Goal: Communication & Community: Answer question/provide support

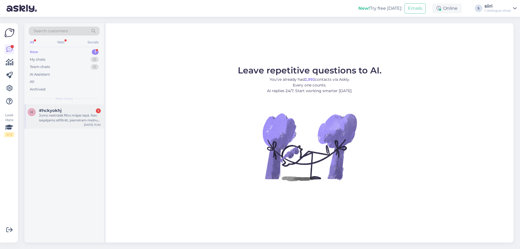
click at [71, 117] on div "Jums nestrādā filtrs mājas lapā. Nav iespējams atfiltrēt, piemēram melnu krāsu …" at bounding box center [70, 118] width 62 height 10
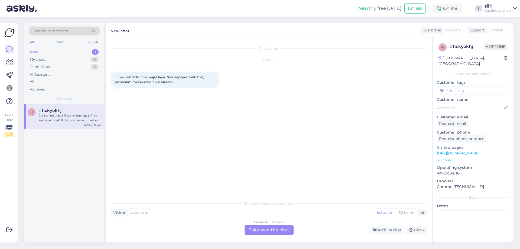
click at [261, 229] on div "[DEMOGRAPHIC_DATA] to Estonian Take over the chat" at bounding box center [269, 230] width 49 height 10
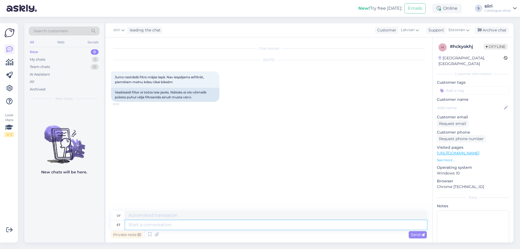
click at [154, 223] on textarea at bounding box center [276, 224] width 302 height 9
type textarea "Vabandame"
type textarea "Atvainojamies."
type textarea "Vabandame, k"
type textarea "Atvainojamies,"
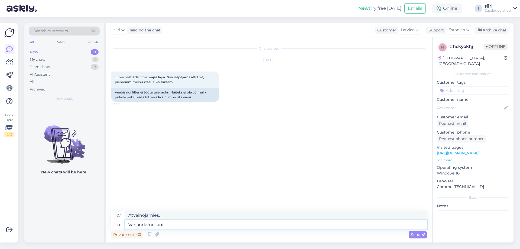
type textarea "Vabandame, kui"
type textarea "Atvainojamies, ja"
type textarea "Vabandame, [PERSON_NAME]"
type textarea "Atvainojamies, [PERSON_NAME] bija"
type textarea "Vabandame, [PERSON_NAME] tõrkeid"
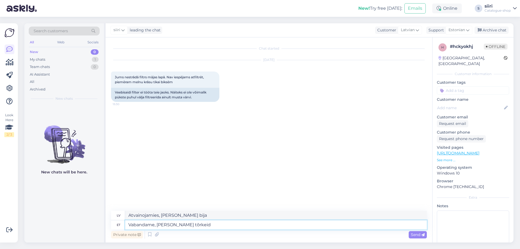
type textarea "Atvainojamies, ja ir bijušas [PERSON_NAME]."
type textarea "Vabandame, [PERSON_NAME] tõrkeid."
click at [419, 235] on span "Send" at bounding box center [418, 234] width 14 height 5
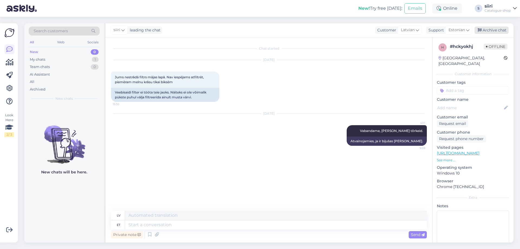
click at [491, 30] on div "Archive chat" at bounding box center [492, 30] width 34 height 7
